Goal: Check status: Check status

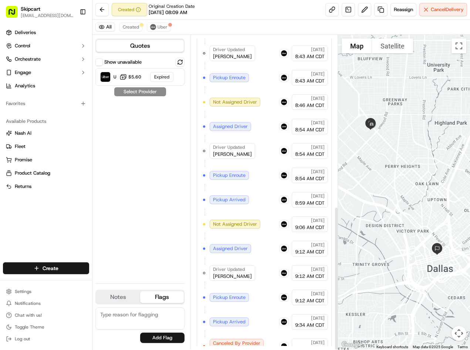
scroll to position [373, 0]
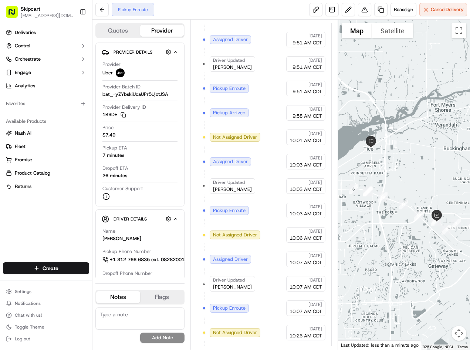
scroll to position [302, 0]
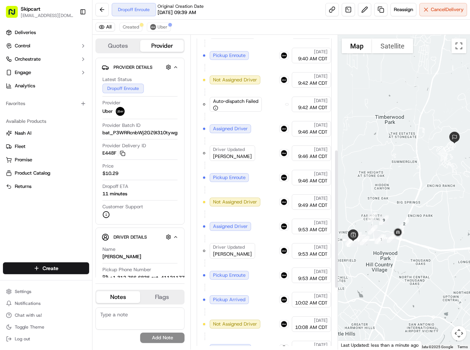
scroll to position [397, 0]
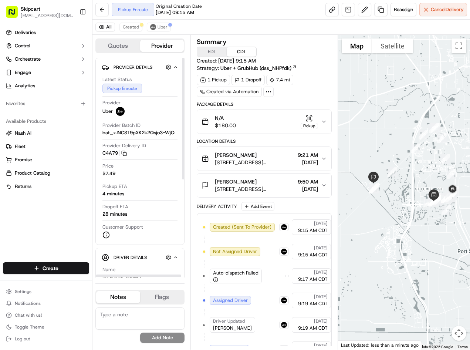
scroll to position [212, 0]
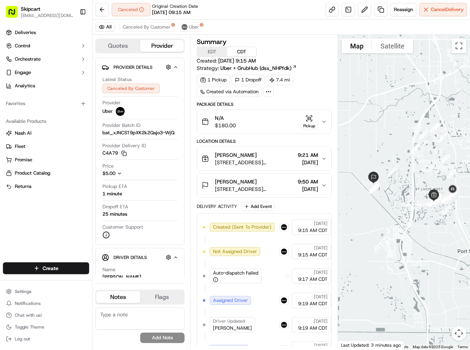
scroll to position [237, 0]
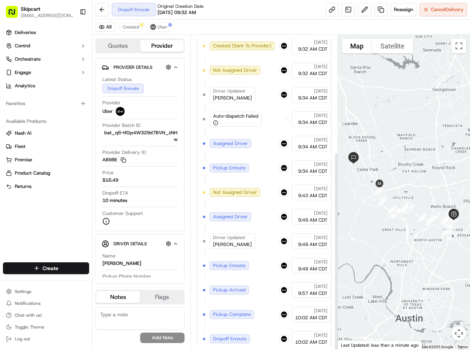
scroll to position [185, 0]
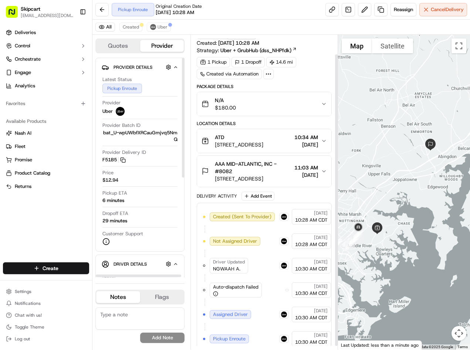
scroll to position [25, 0]
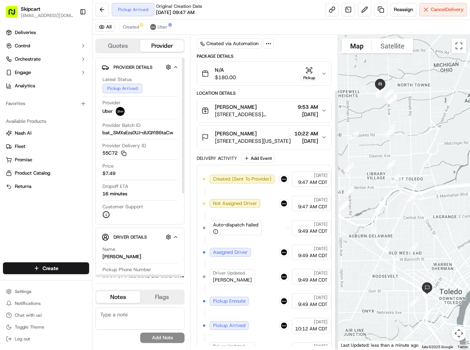
scroll to position [66, 0]
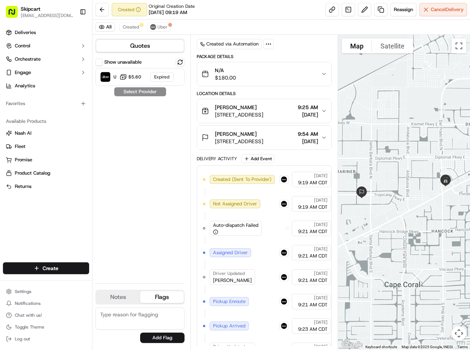
scroll to position [139, 0]
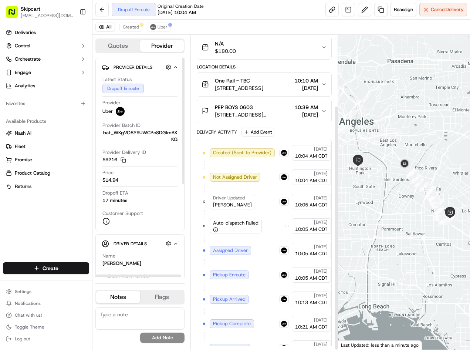
scroll to position [91, 0]
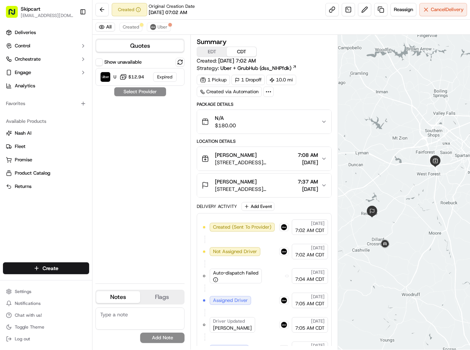
click at [30, 9] on span "Skipcart" at bounding box center [31, 8] width 20 height 7
click at [28, 34] on span "Deliveries" at bounding box center [25, 32] width 21 height 7
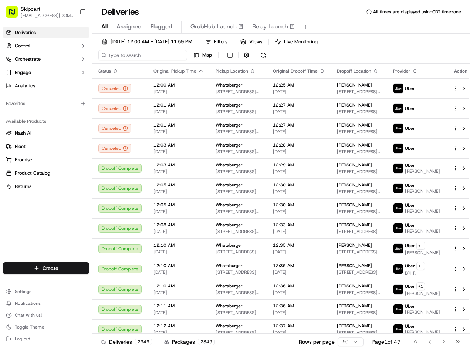
click at [133, 53] on input at bounding box center [142, 55] width 89 height 10
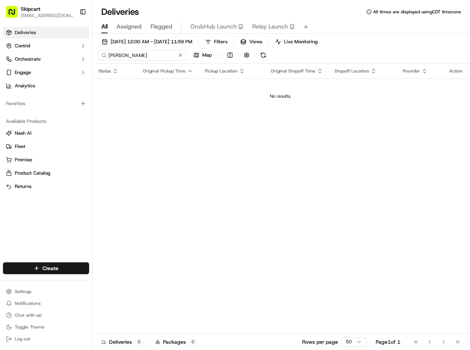
type input "pei wei"
click at [125, 26] on span "Assigned" at bounding box center [128, 26] width 25 height 9
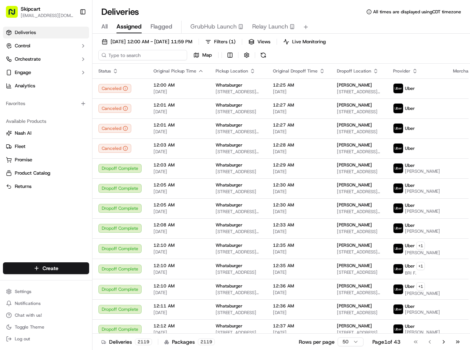
click at [123, 58] on input at bounding box center [142, 55] width 89 height 10
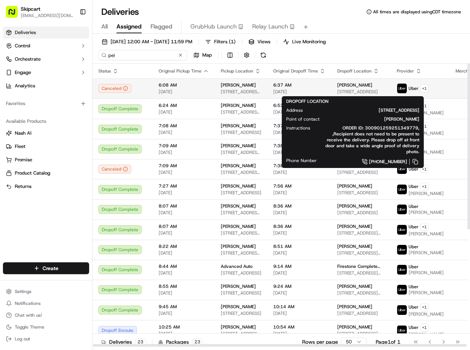
type input "pei w"
